Goal: Transaction & Acquisition: Purchase product/service

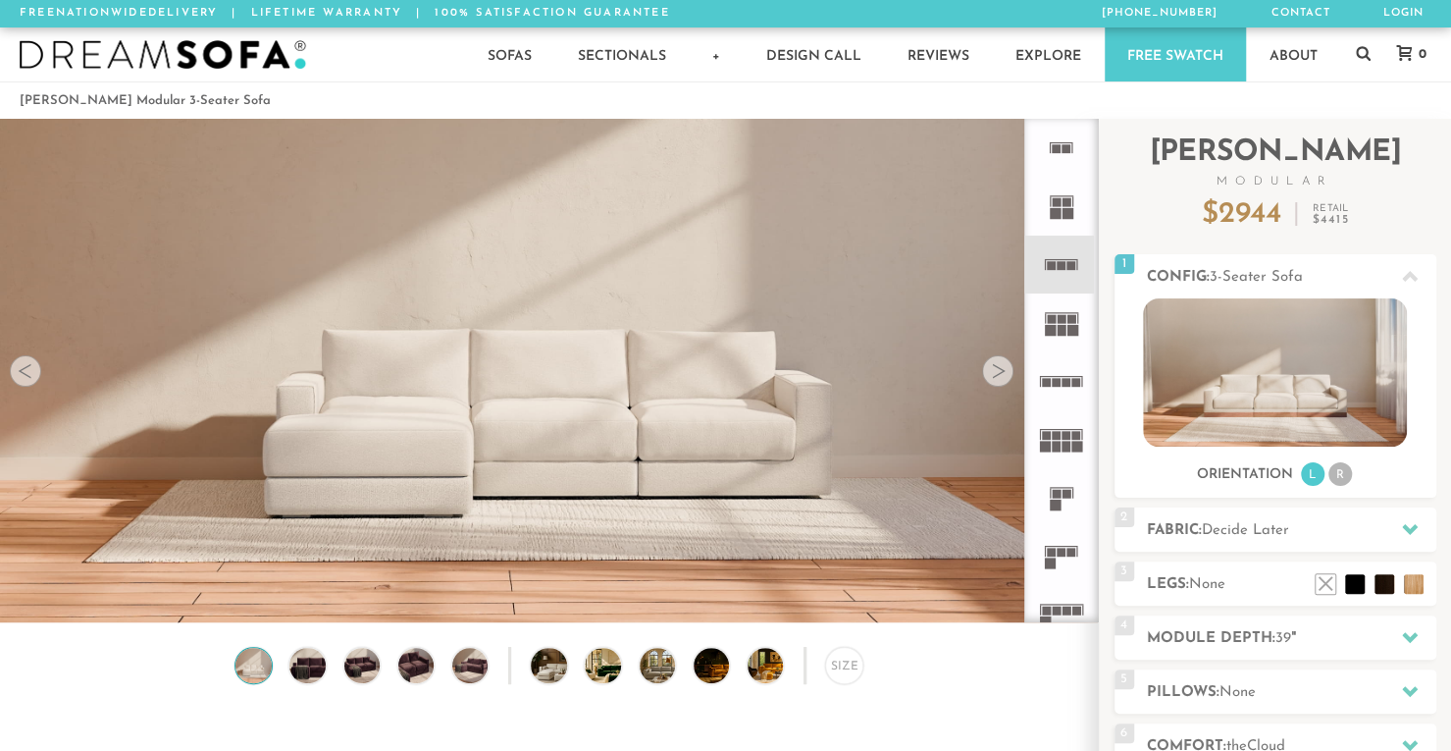
scroll to position [21694, 1436]
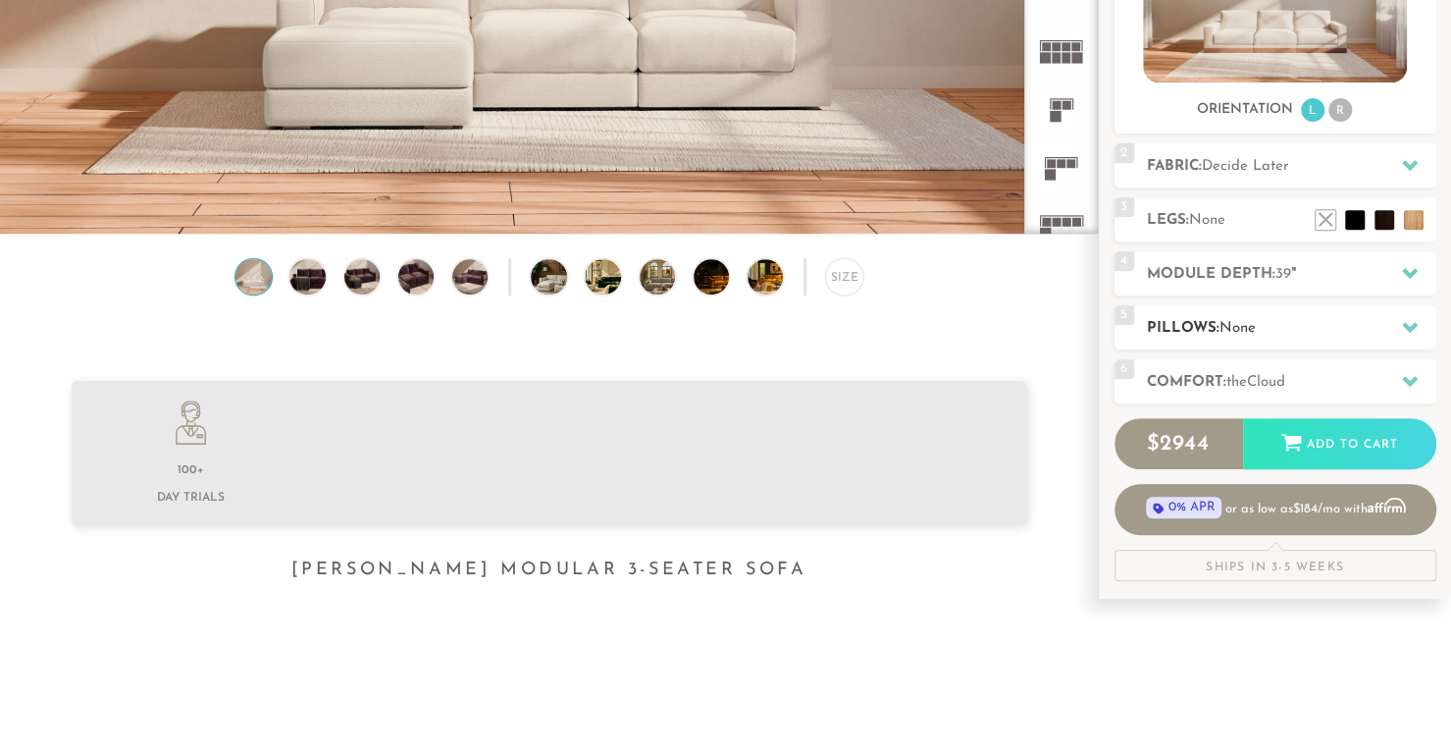
scroll to position [394, 0]
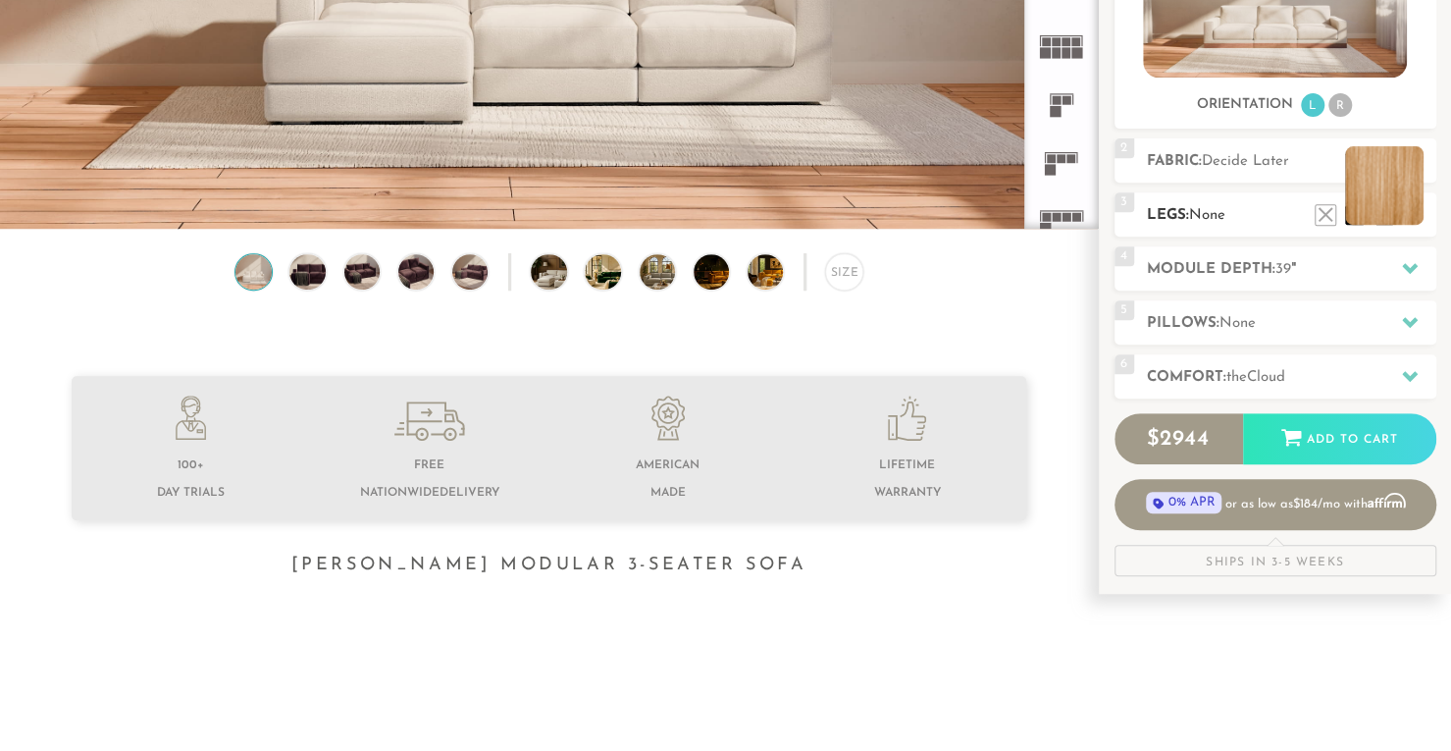
click at [1415, 215] on li at bounding box center [1384, 185] width 79 height 79
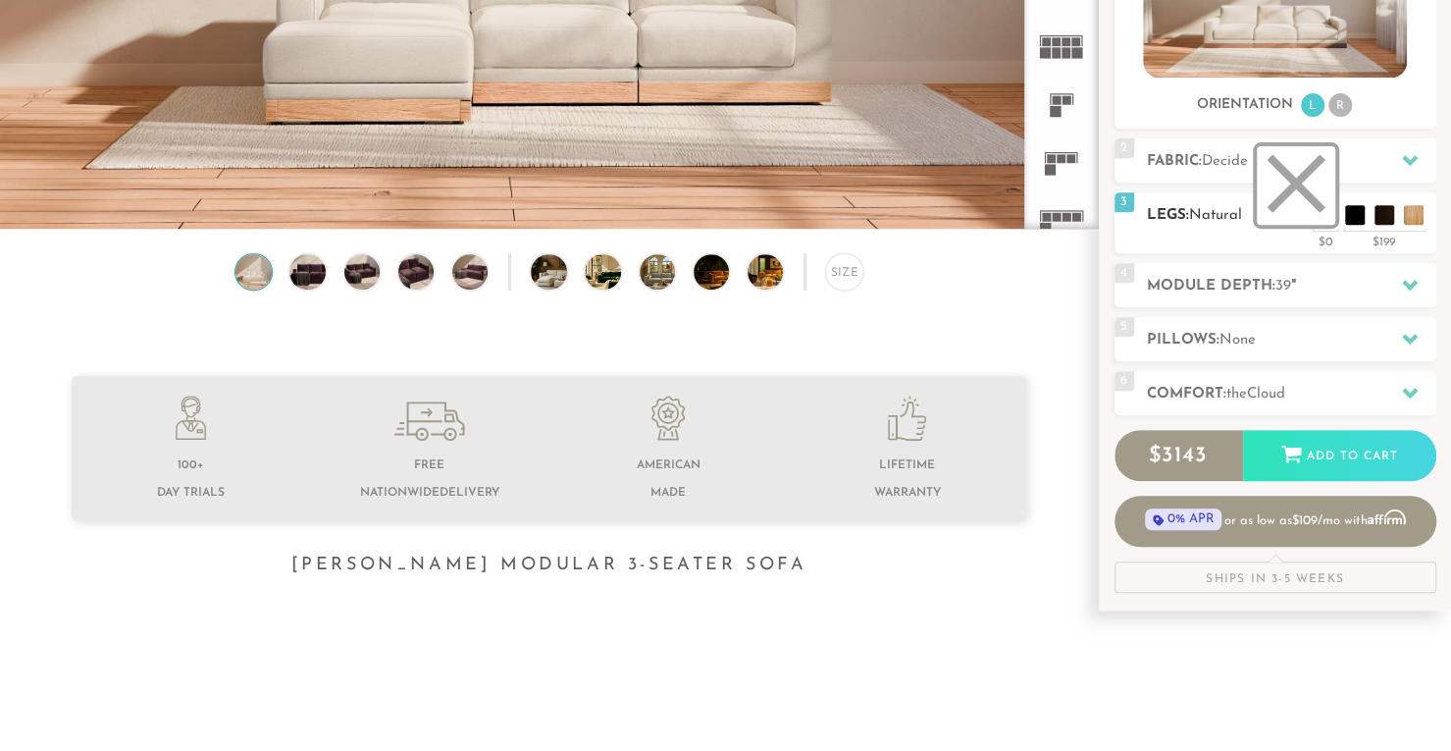
click at [1330, 220] on li at bounding box center [1296, 185] width 79 height 79
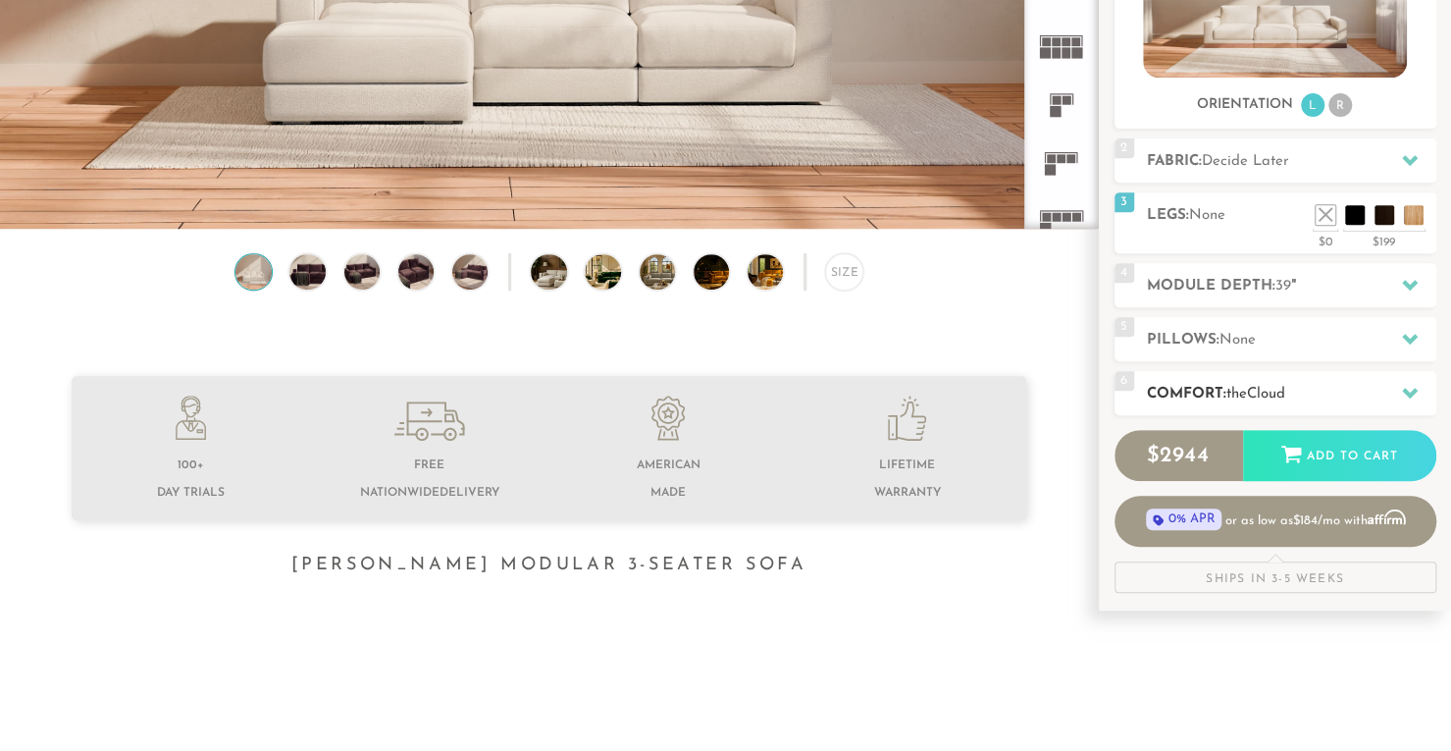
click at [1409, 389] on icon at bounding box center [1410, 393] width 16 height 16
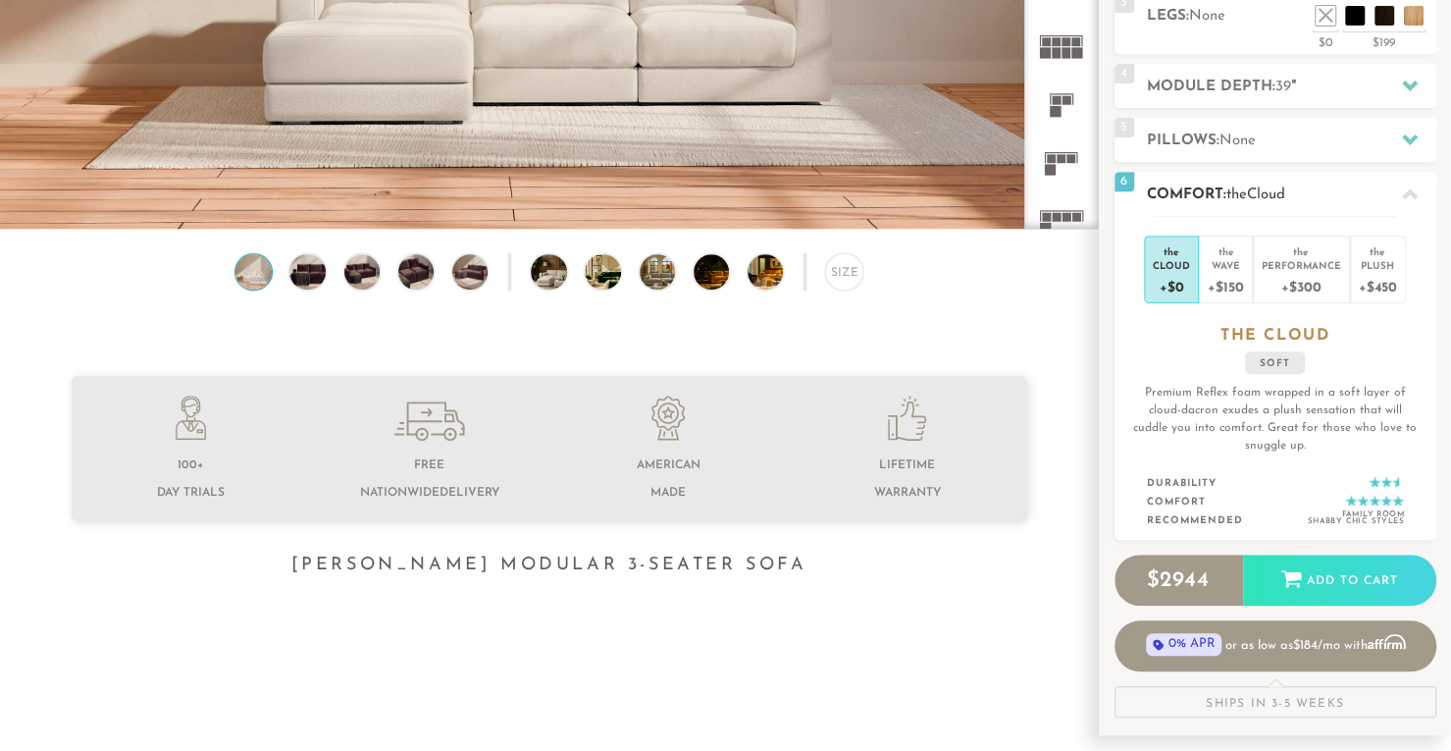
click at [1413, 193] on icon at bounding box center [1410, 193] width 16 height 11
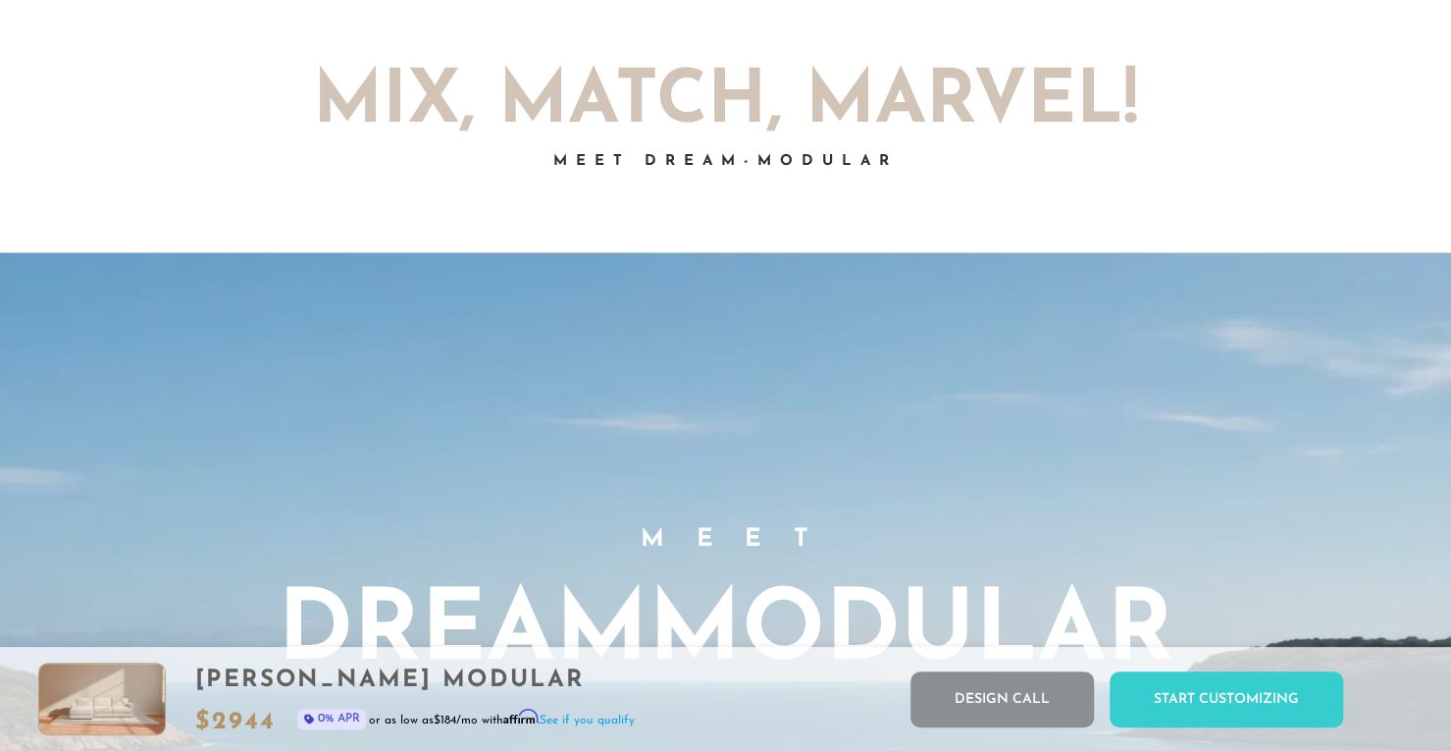
scroll to position [0, 0]
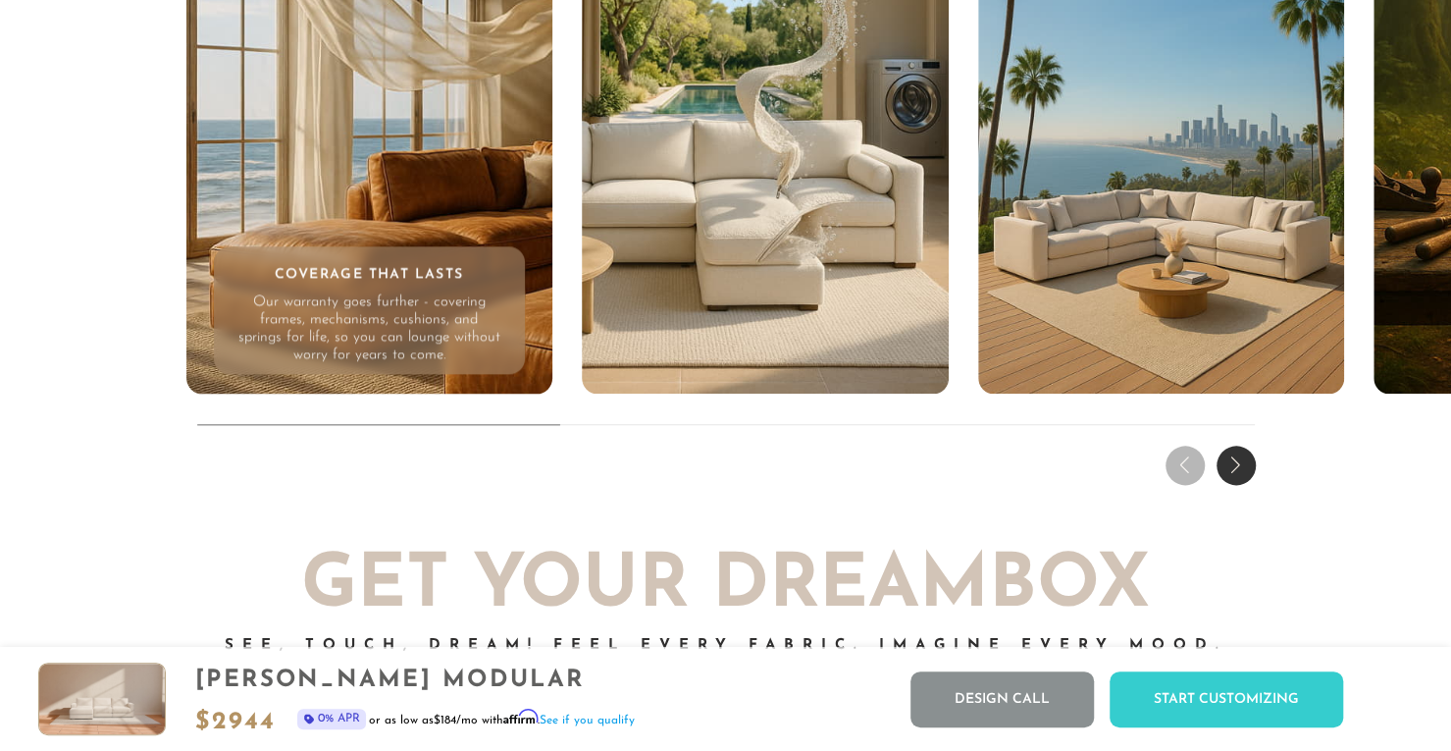
scroll to position [18586, 0]
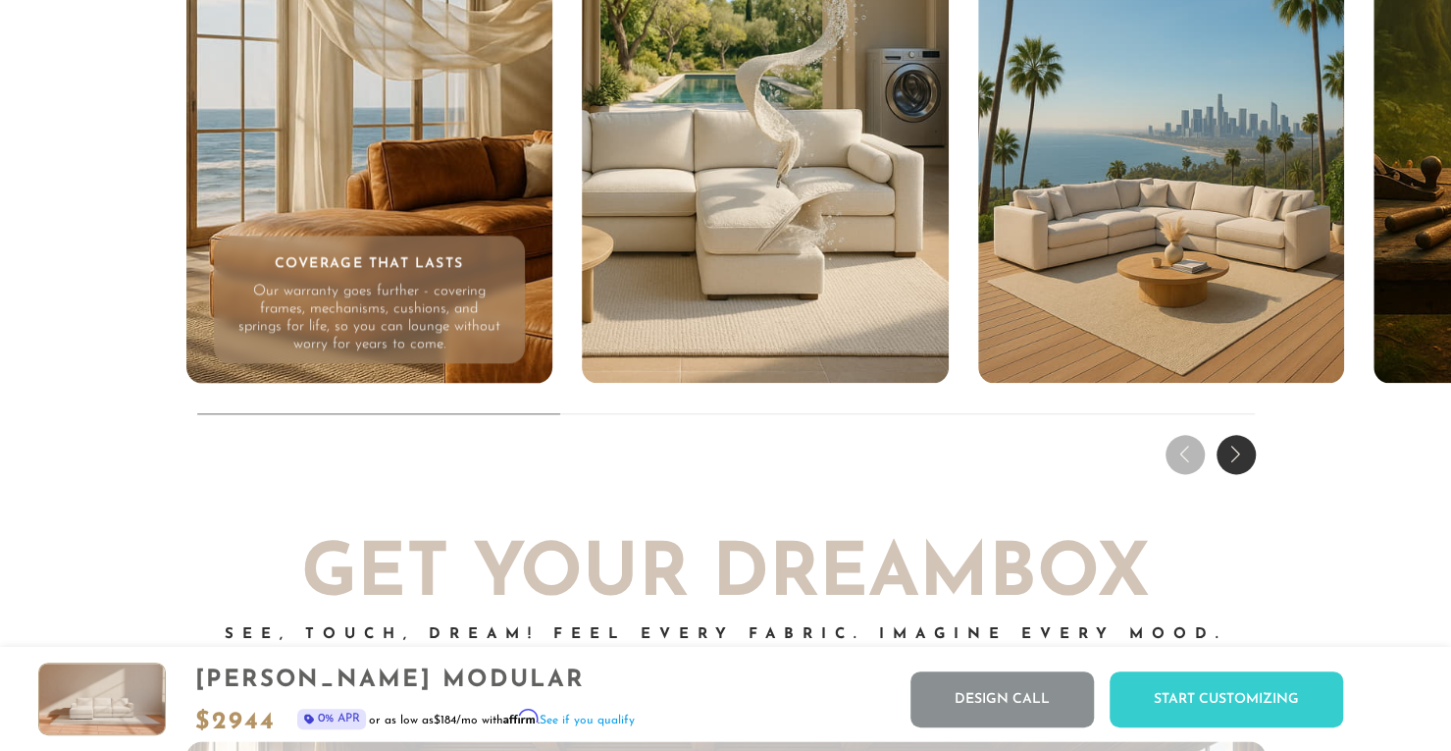
click at [1238, 474] on div "Next slide" at bounding box center [1236, 454] width 39 height 39
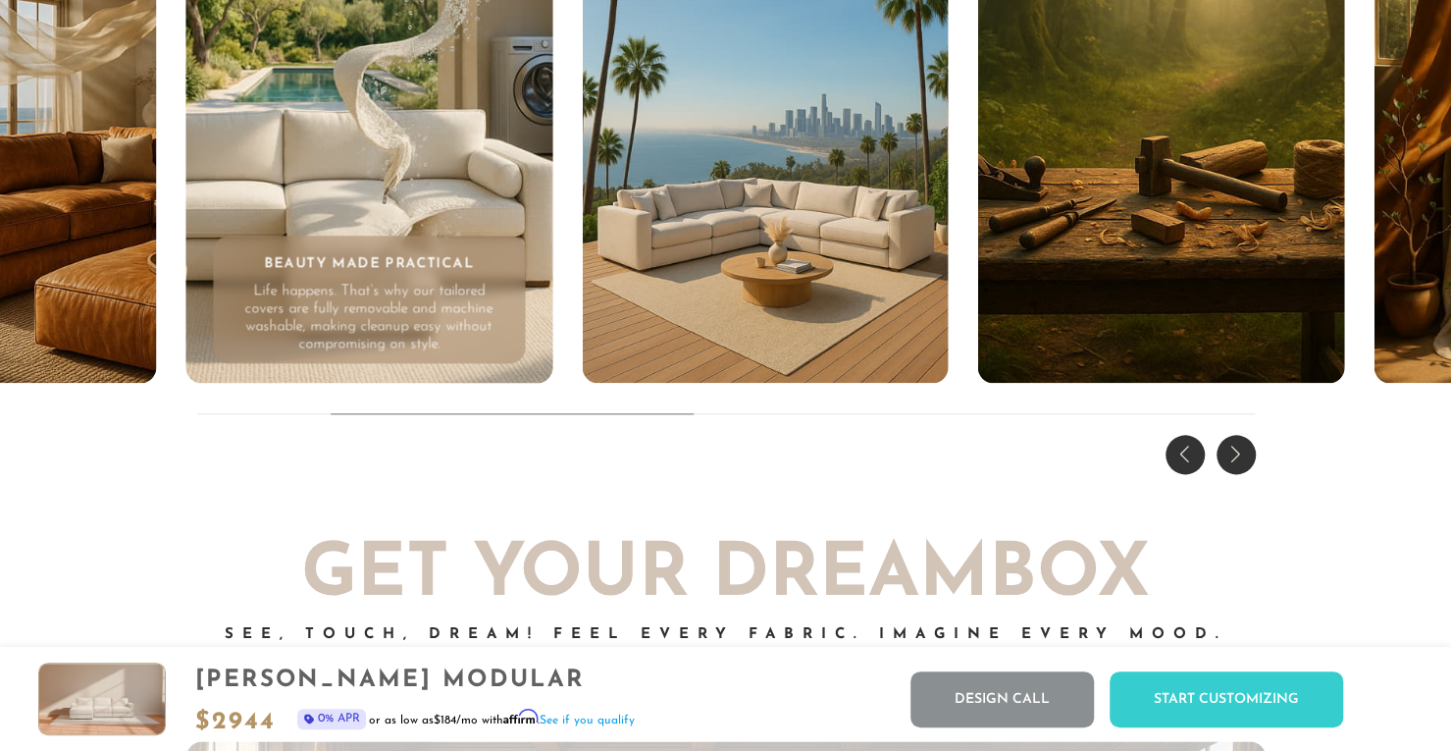
click at [1238, 474] on div "Next slide" at bounding box center [1236, 454] width 39 height 39
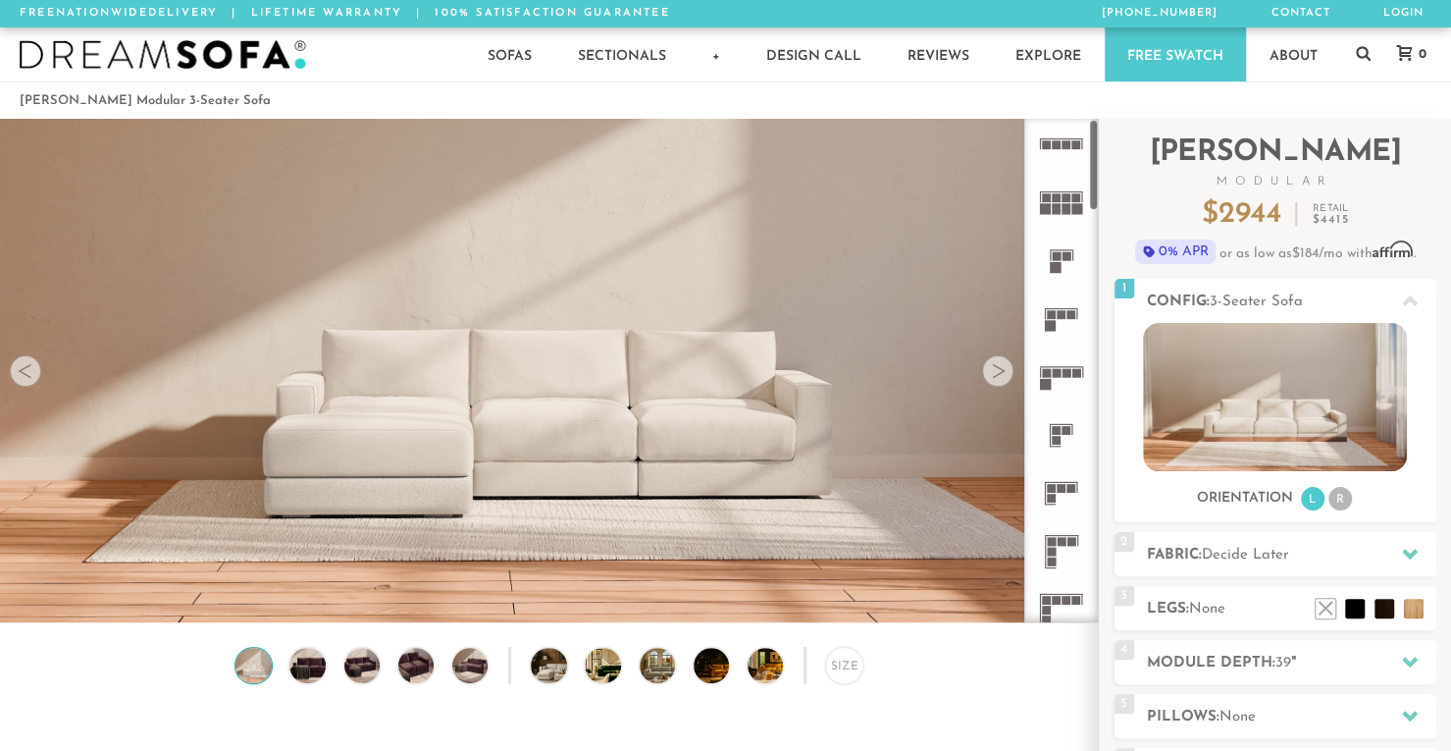
scroll to position [0, 0]
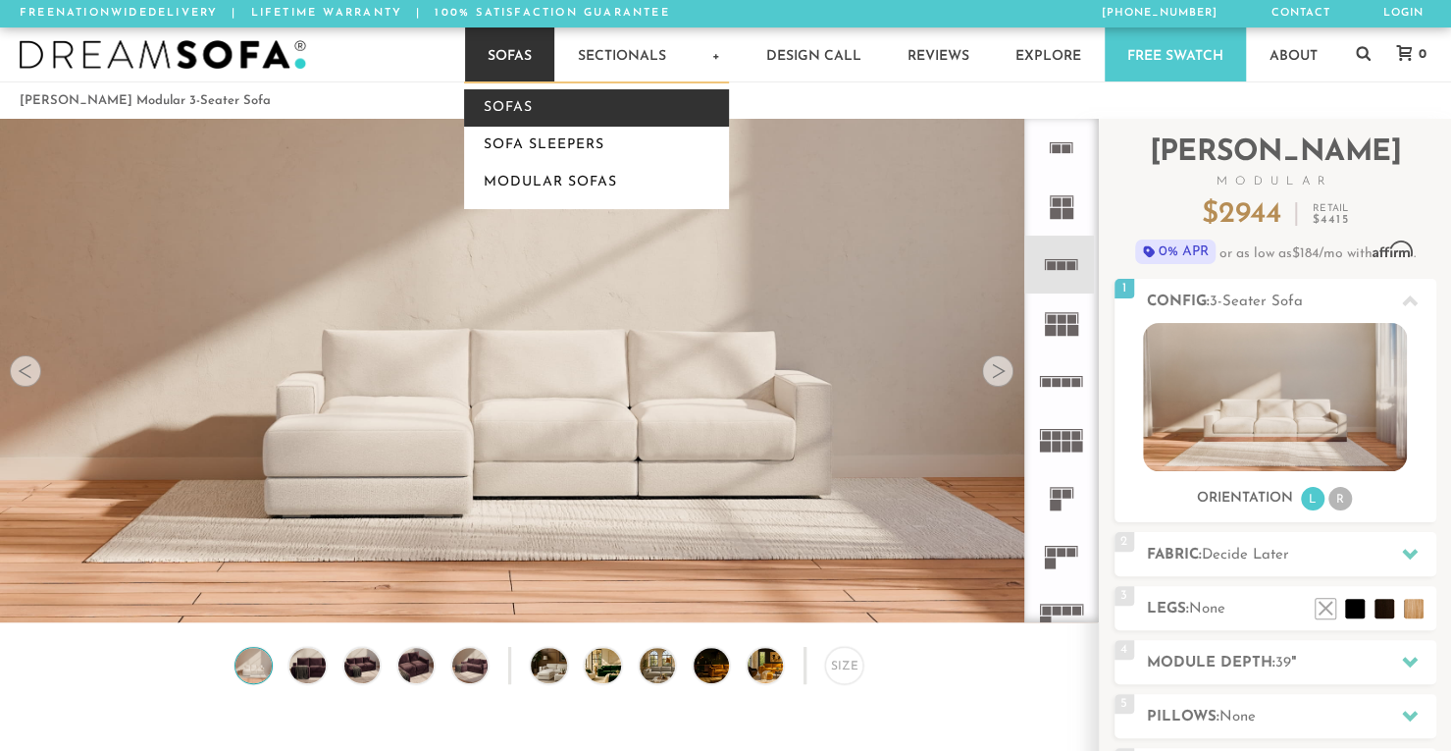
click at [508, 119] on link "Sofas" at bounding box center [596, 107] width 265 height 37
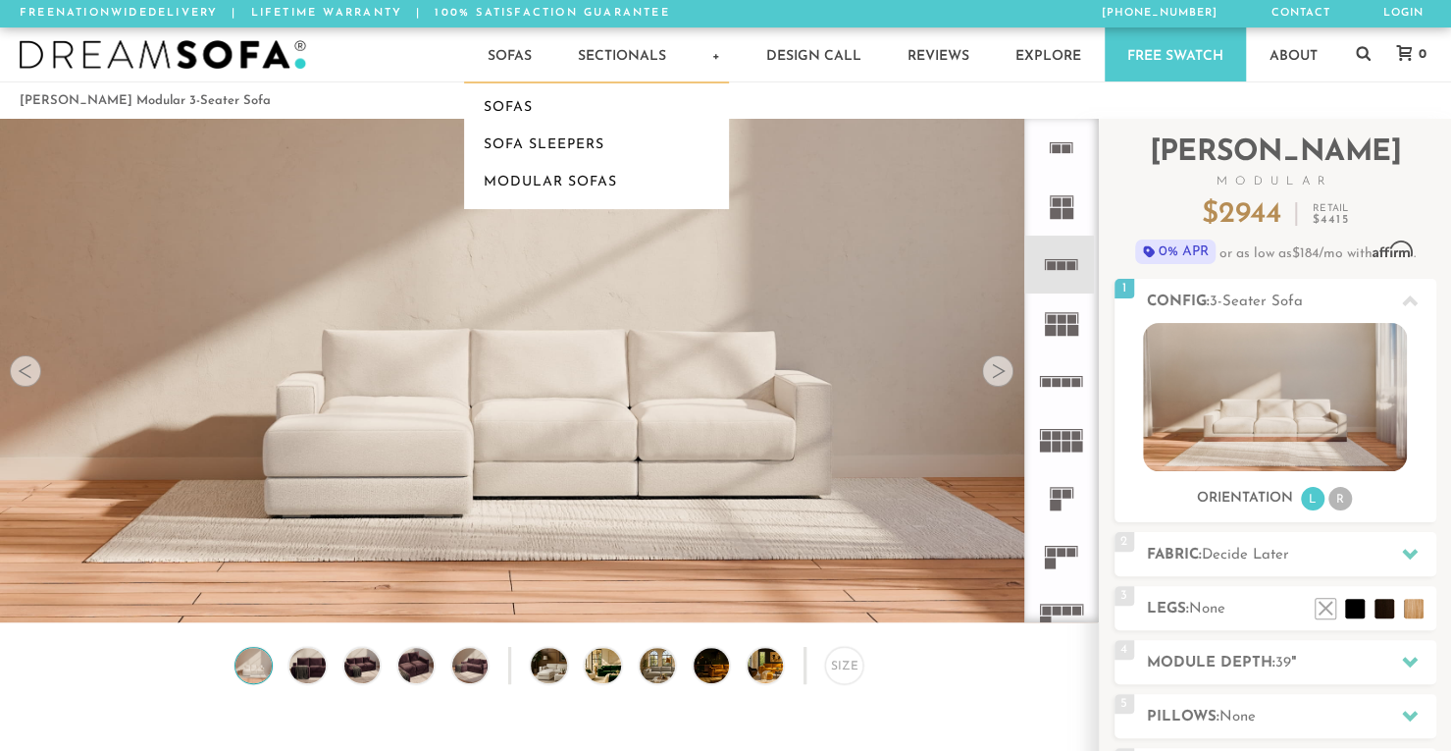
drag, startPoint x: 508, startPoint y: 119, endPoint x: 530, endPoint y: 211, distance: 94.7
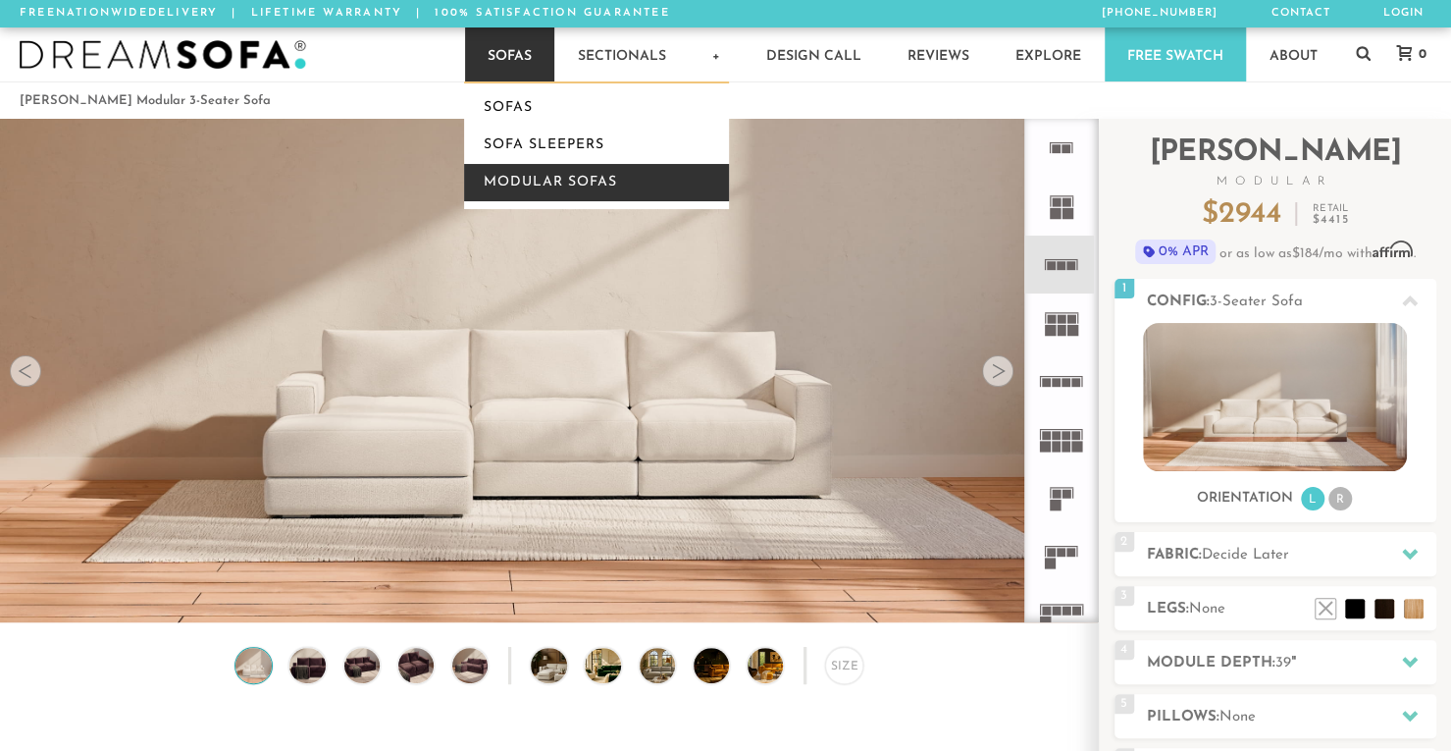
click at [530, 195] on link "Modular Sofas" at bounding box center [596, 182] width 265 height 37
